Goal: Information Seeking & Learning: Learn about a topic

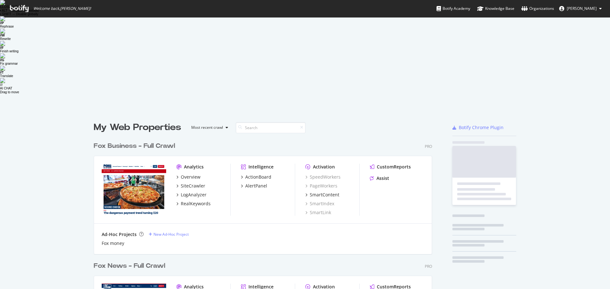
scroll to position [285, 600]
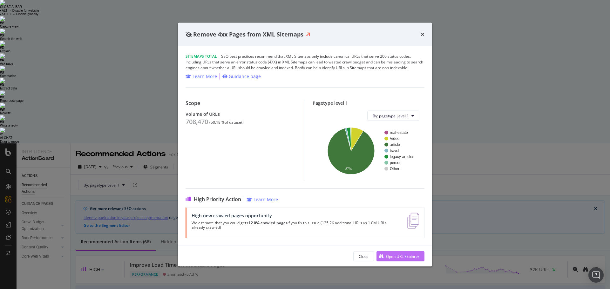
click at [397, 257] on div "Open URL Explorer" at bounding box center [402, 256] width 33 height 5
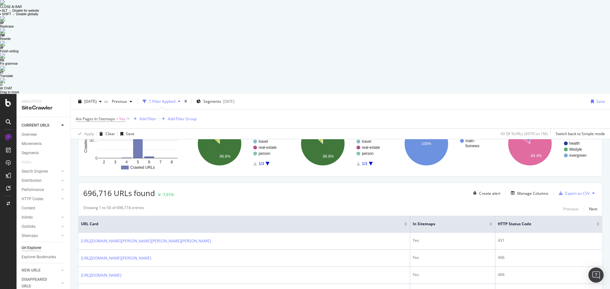
scroll to position [64, 0]
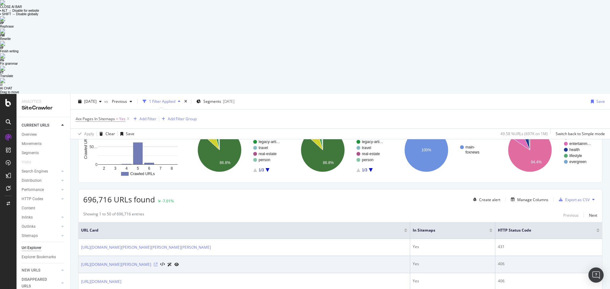
click at [158, 263] on icon at bounding box center [156, 265] width 4 height 4
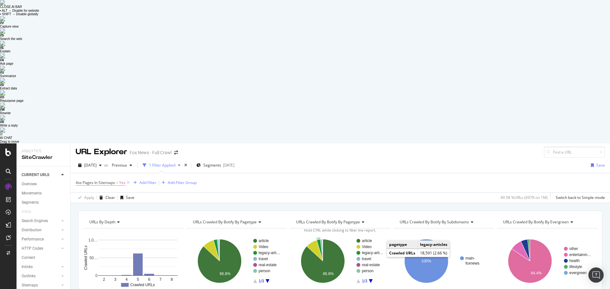
scroll to position [0, 0]
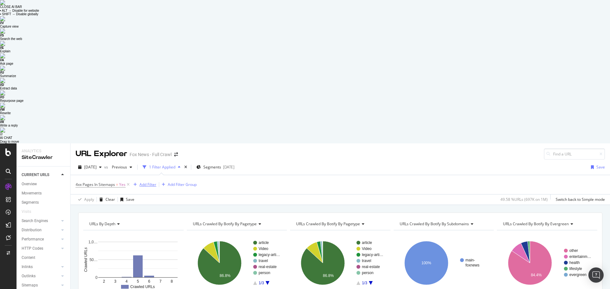
click at [148, 182] on div "Add Filter" at bounding box center [147, 184] width 17 height 5
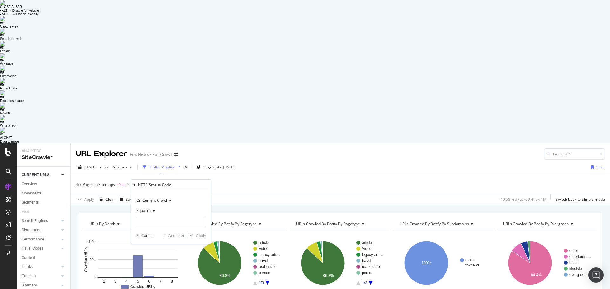
click at [154, 209] on icon at bounding box center [153, 211] width 4 height 4
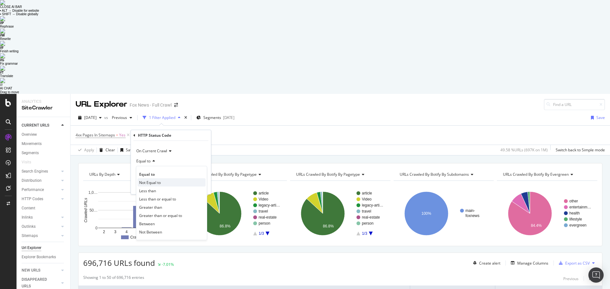
click at [159, 180] on span "Not Equal to" at bounding box center [150, 182] width 22 height 5
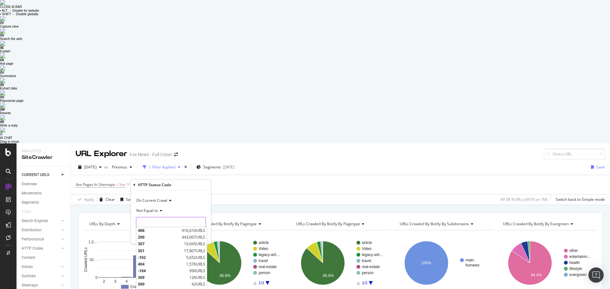
click at [163, 217] on input "number" at bounding box center [171, 222] width 70 height 10
click at [151, 228] on span "406" at bounding box center [159, 230] width 42 height 5
type input "406"
click at [200, 233] on div "Apply" at bounding box center [201, 235] width 10 height 5
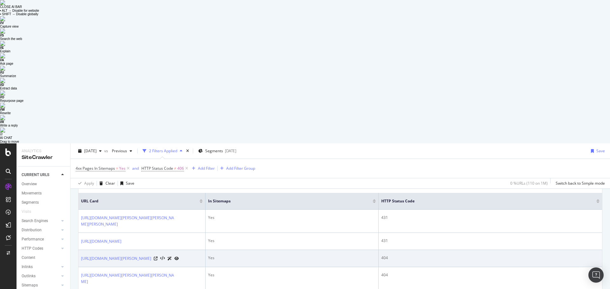
scroll to position [150, 0]
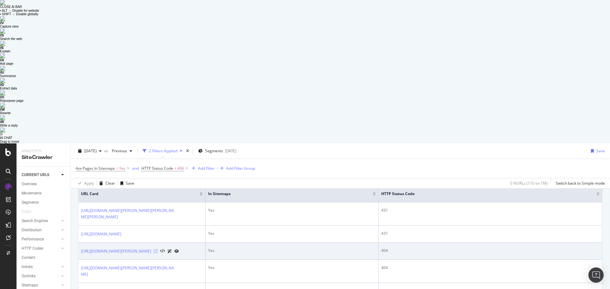
click at [158, 250] on icon at bounding box center [156, 252] width 4 height 4
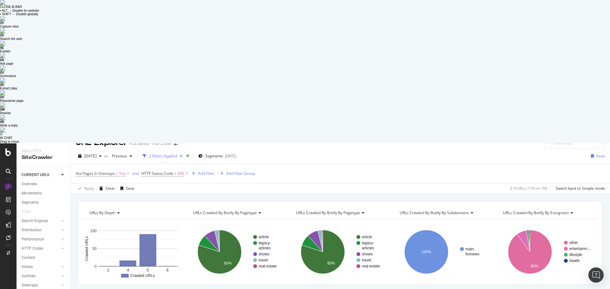
scroll to position [0, 0]
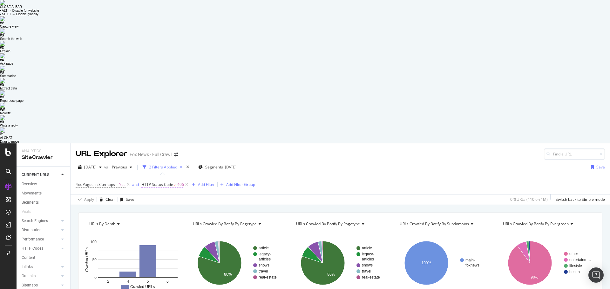
click at [165, 182] on span "HTTP Status Code" at bounding box center [157, 184] width 32 height 5
click at [172, 208] on icon at bounding box center [170, 210] width 4 height 4
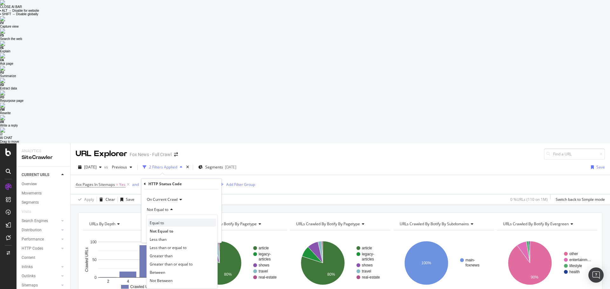
click at [161, 220] on span "Equal to" at bounding box center [157, 222] width 14 height 5
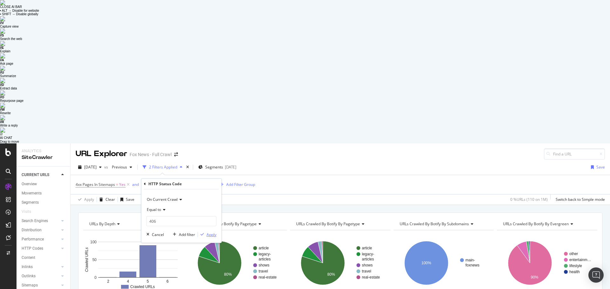
click at [209, 232] on div "Apply" at bounding box center [211, 234] width 10 height 5
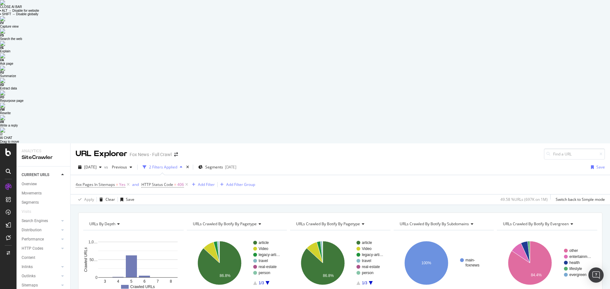
click at [363, 219] on div "URLs Crawled By Botify By pagetype" at bounding box center [340, 224] width 90 height 10
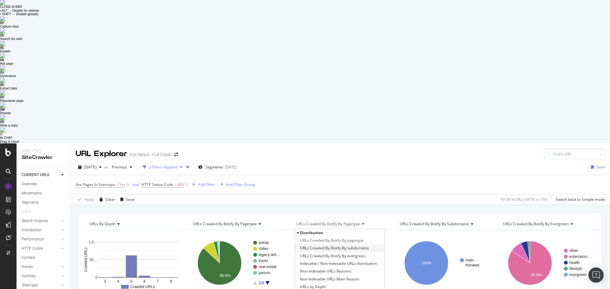
click at [358, 245] on span "URLs Crawled By Botify By subdomains" at bounding box center [334, 248] width 69 height 6
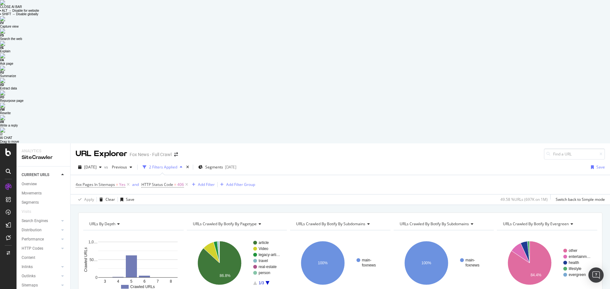
click at [365, 222] on icon at bounding box center [367, 224] width 4 height 4
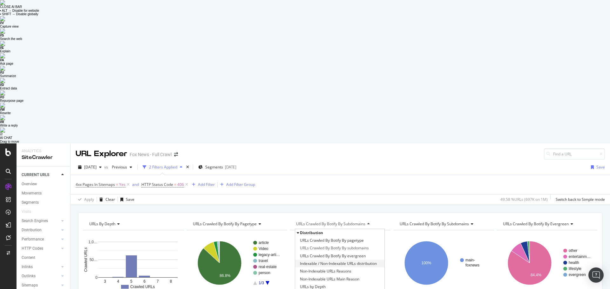
click at [367, 261] on span "Indexable / Non-Indexable URLs distribution" at bounding box center [338, 264] width 77 height 6
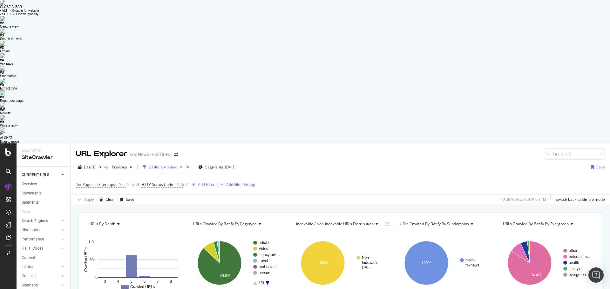
click at [376, 222] on icon at bounding box center [376, 224] width 4 height 4
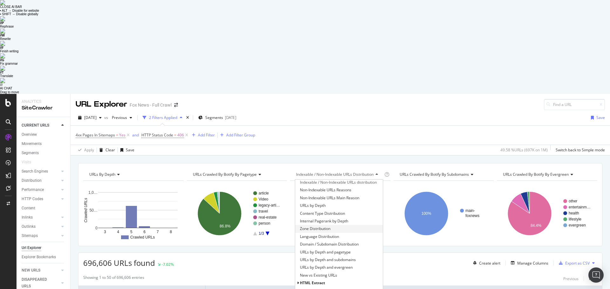
scroll to position [64, 0]
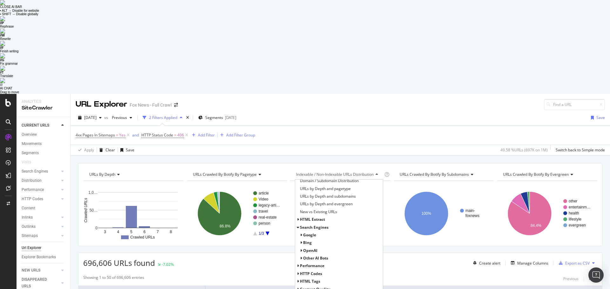
scroll to position [114, 0]
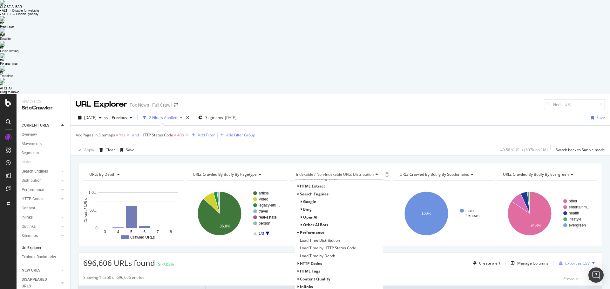
scroll to position [137, 0]
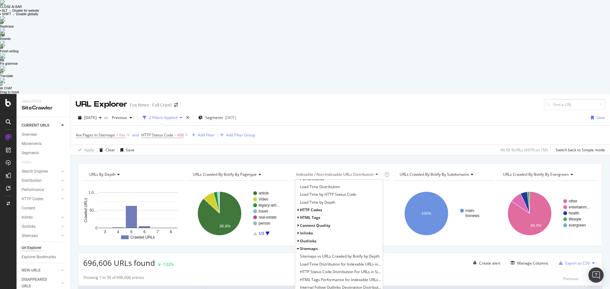
scroll to position [183, 0]
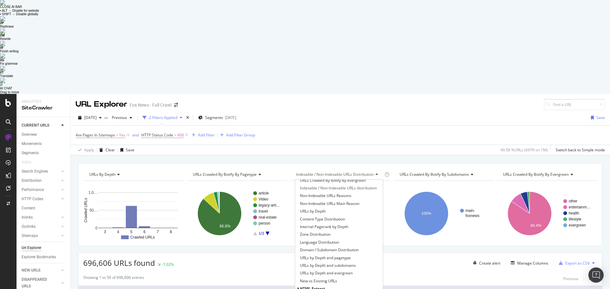
scroll to position [0, 0]
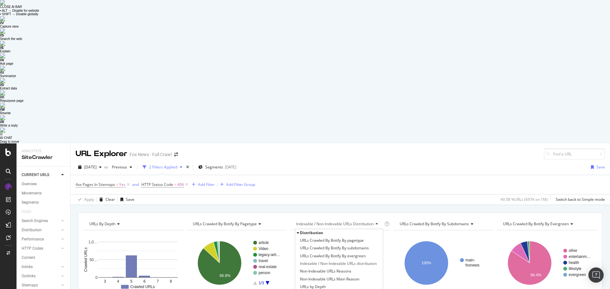
click at [378, 219] on div "Indexable / Non-Indexable URLs distribution" at bounding box center [339, 224] width 88 height 10
